Goal: Use online tool/utility: Use online tool/utility

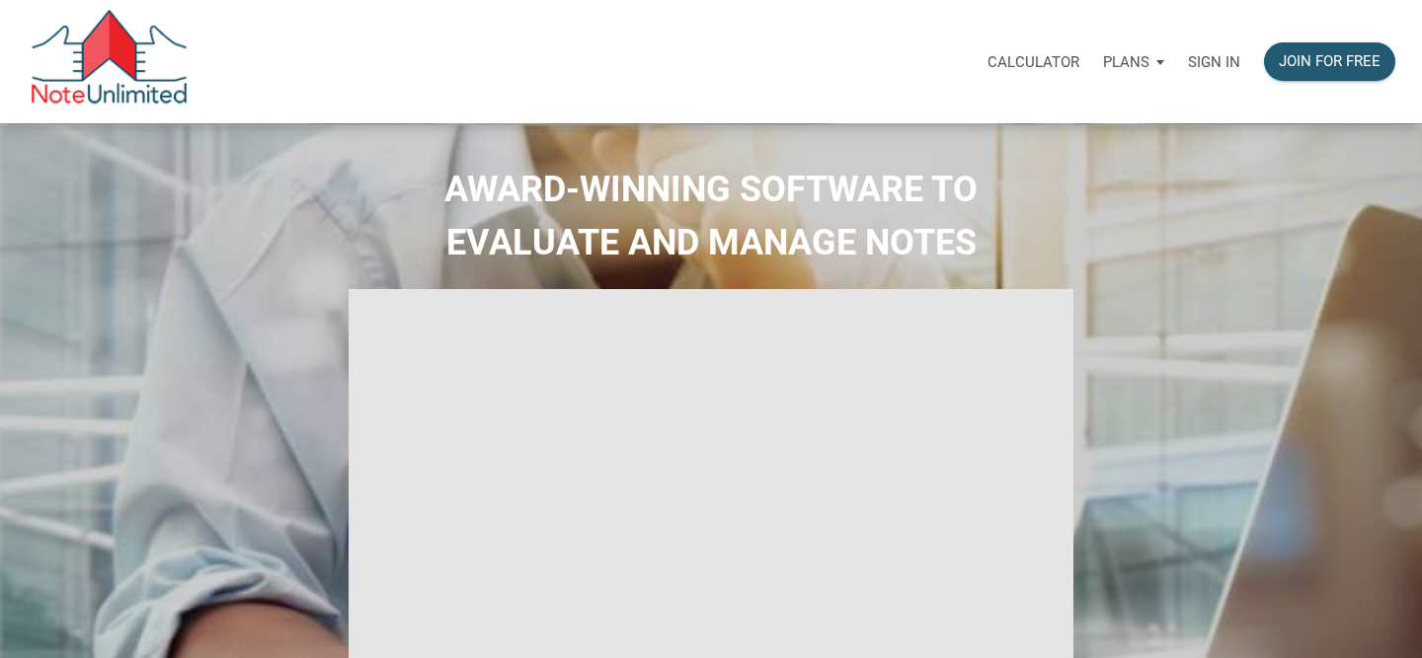
select select
type input "Introduction to new features"
select select
click at [1201, 56] on p "Sign in" at bounding box center [1214, 62] width 52 height 18
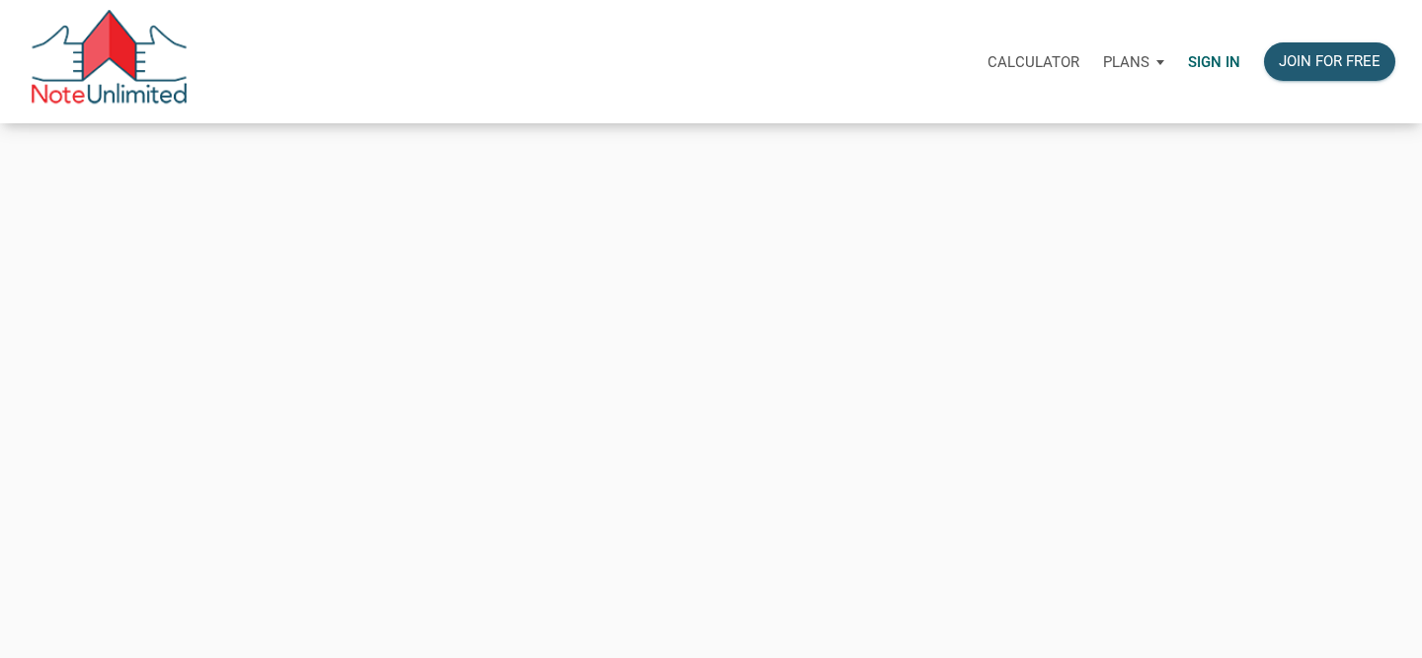
type input "[PERSON_NAME][EMAIL_ADDRESS][PERSON_NAME][DOMAIN_NAME]"
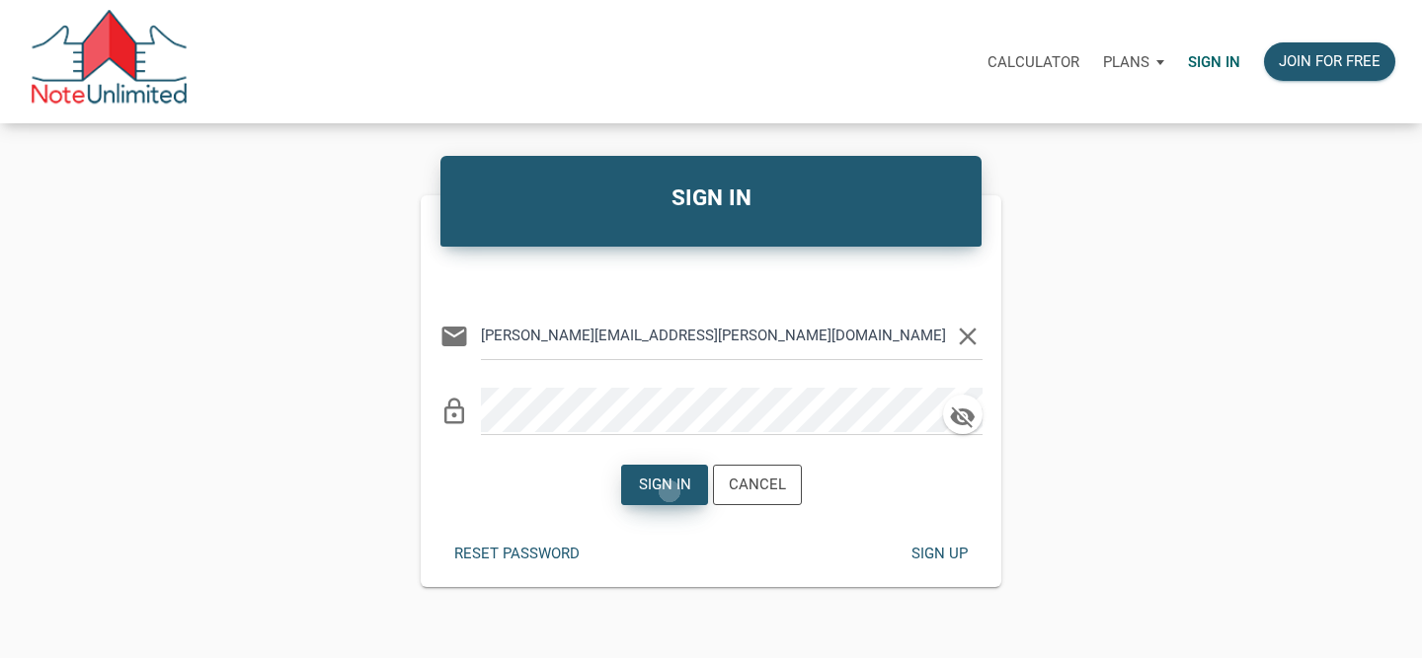
click at [669, 492] on div "Sign in" at bounding box center [664, 485] width 52 height 23
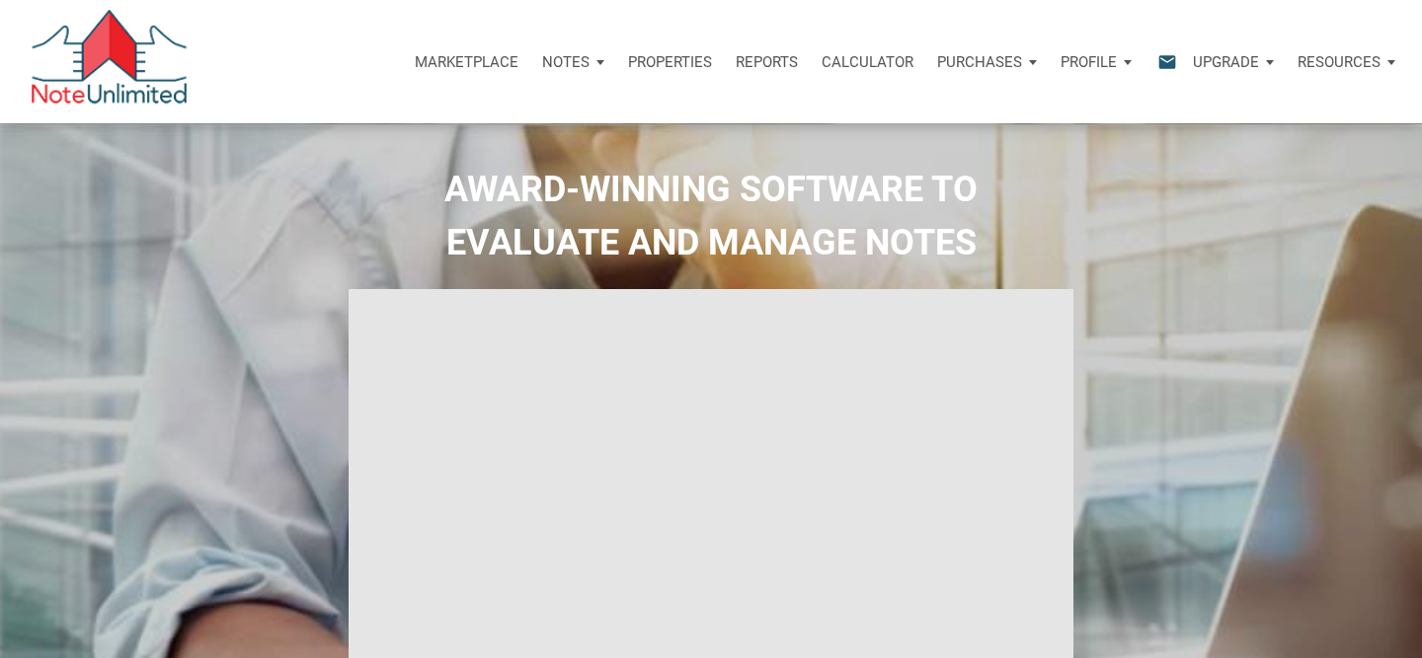
type input "Introduction to new features"
select select
click at [877, 63] on p "Calculator" at bounding box center [867, 62] width 92 height 18
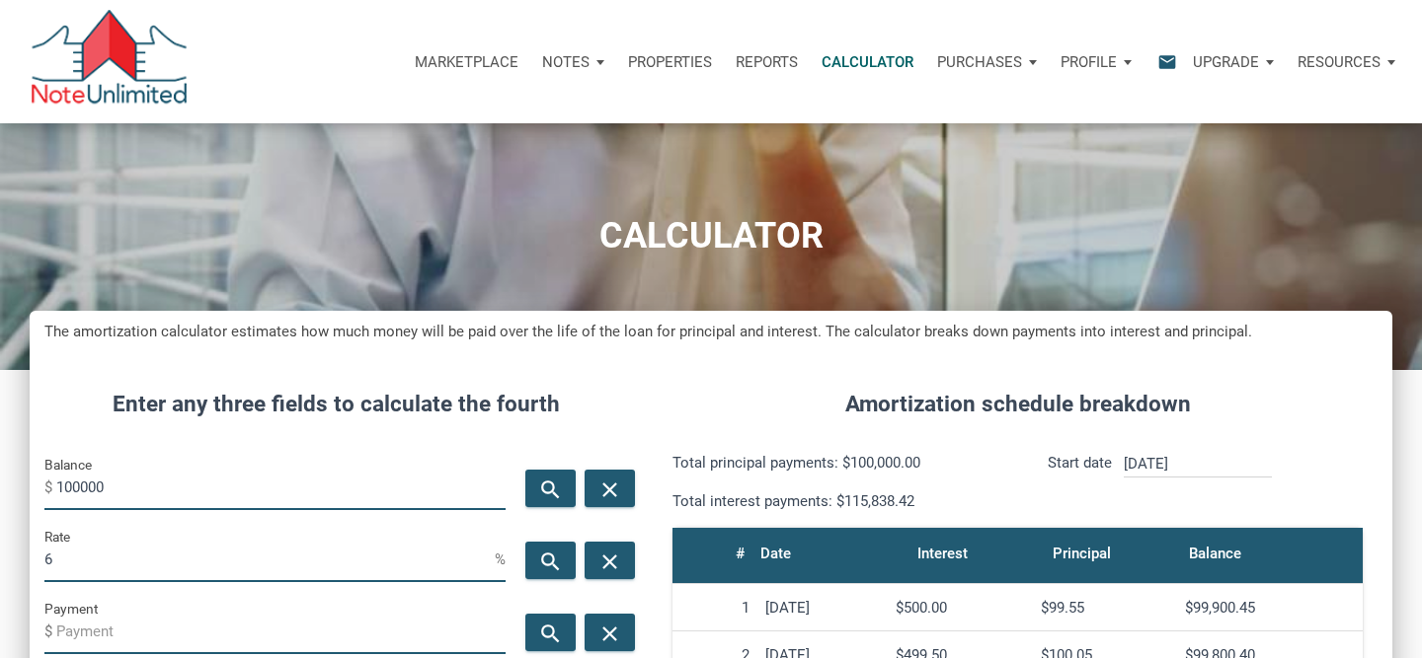
scroll to position [193, 0]
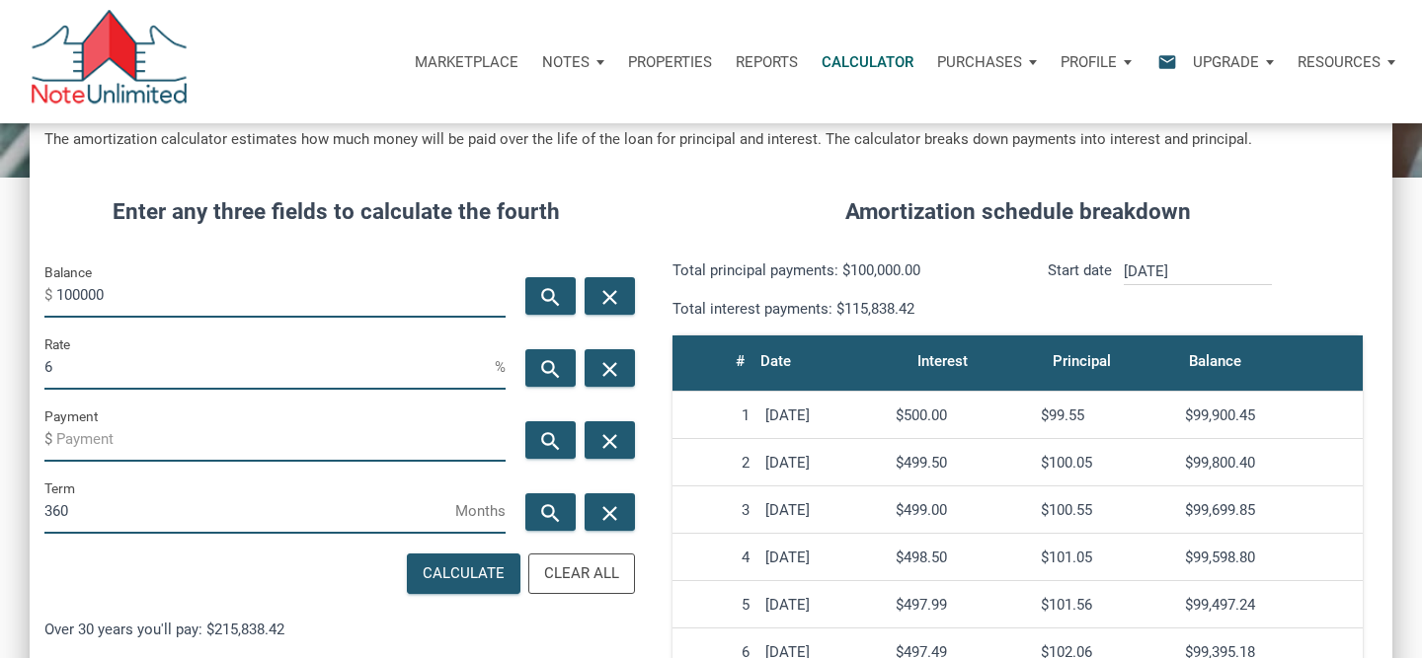
click at [174, 432] on input "Payment" at bounding box center [280, 440] width 449 height 44
type input "-730.93"
drag, startPoint x: 123, startPoint y: 295, endPoint x: 0, endPoint y: 295, distance: 123.4
click at [0, 295] on div "CALCULATOR The amortization calculator estimates how much money will be paid ov…" at bounding box center [711, 500] width 1422 height 1139
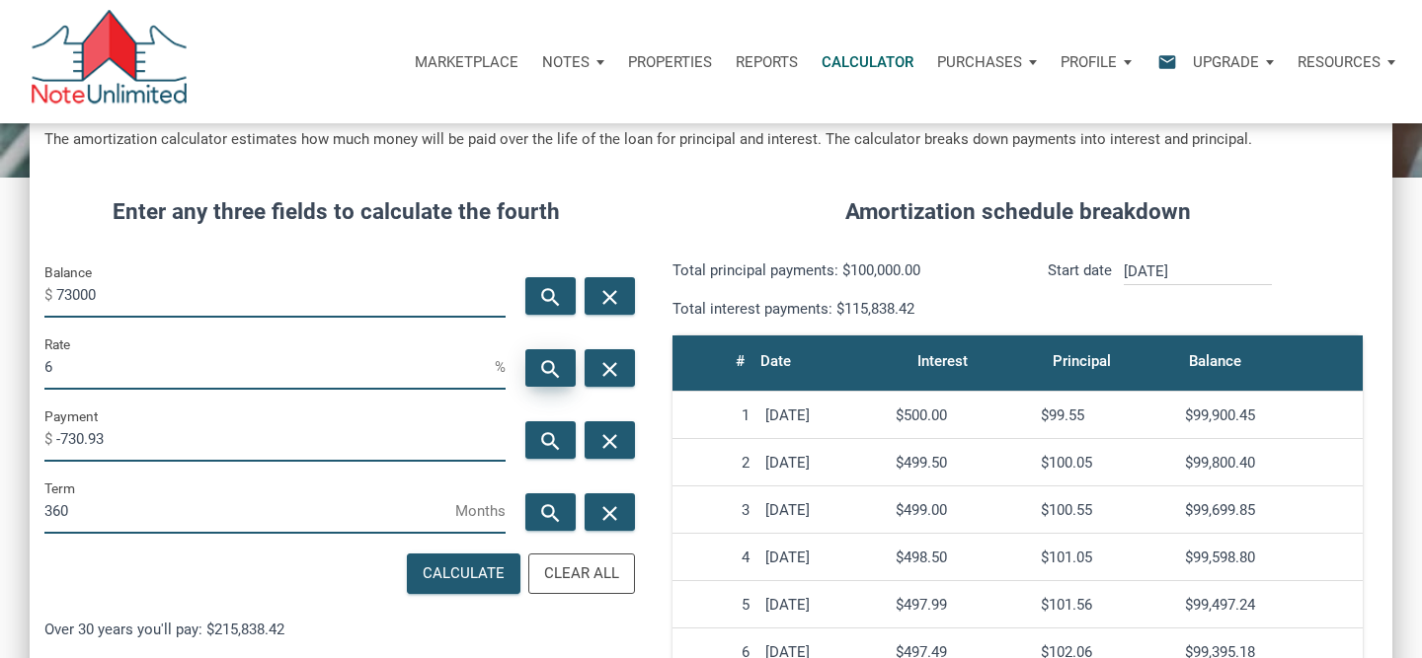
type input "73000"
click at [540, 382] on div "search" at bounding box center [550, 368] width 50 height 38
type input "11.65"
